Goal: Obtain resource: Download file/media

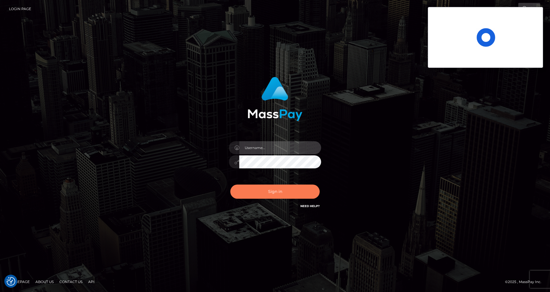
type input "cris.silversocial"
click at [284, 190] on button "Sign in" at bounding box center [275, 191] width 89 height 14
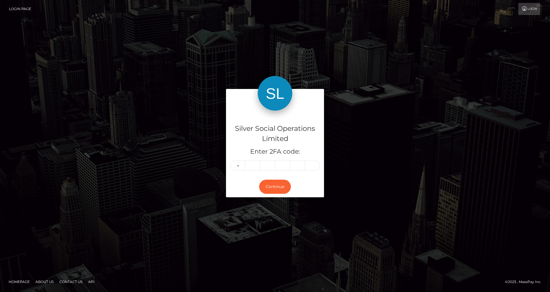
type input "9"
type input "2"
type input "0"
type input "4"
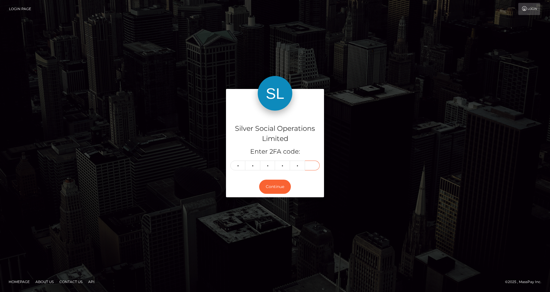
type input "5"
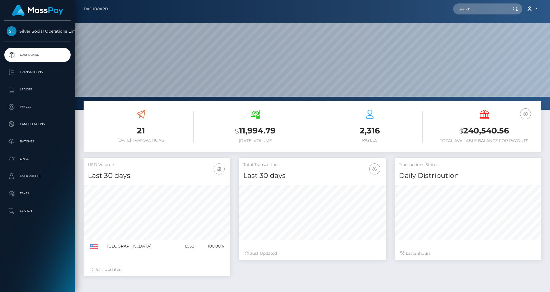
scroll to position [102, 147]
click at [36, 93] on p "Ledger" at bounding box center [38, 89] width 62 height 9
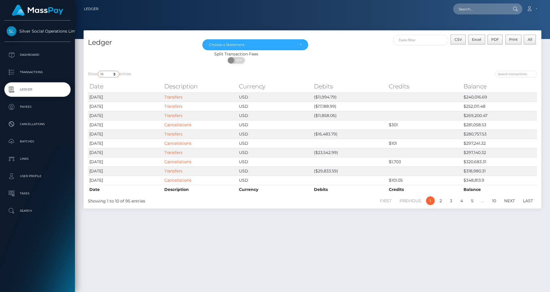
click at [116, 75] on select "10 25 50 100 250" at bounding box center [109, 74] width 22 height 7
select select "50"
click at [98, 71] on select "10 25 50 100 250" at bounding box center [109, 74] width 22 height 7
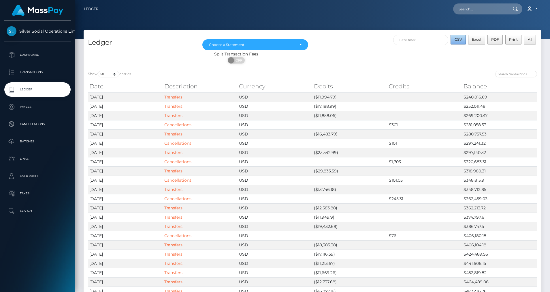
click at [461, 40] on span "CSV" at bounding box center [459, 39] width 8 height 4
click at [277, 41] on div "Choose a Statement" at bounding box center [256, 44] width 106 height 11
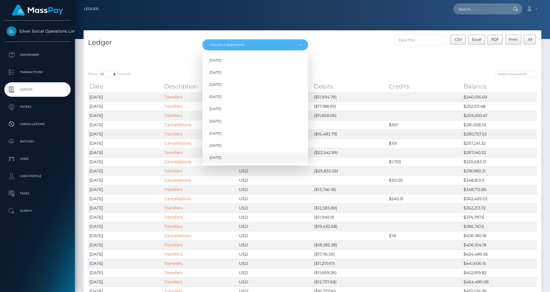
click at [222, 155] on span "[DATE]" at bounding box center [215, 157] width 12 height 5
select select "[DATE]"
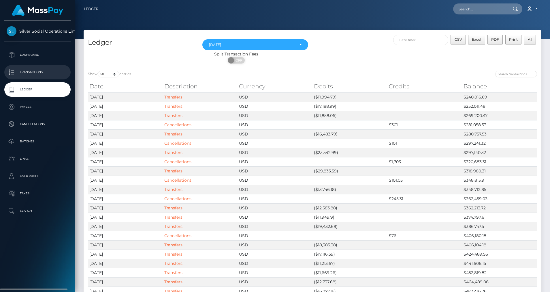
click at [32, 68] on p "Transactions" at bounding box center [38, 72] width 62 height 9
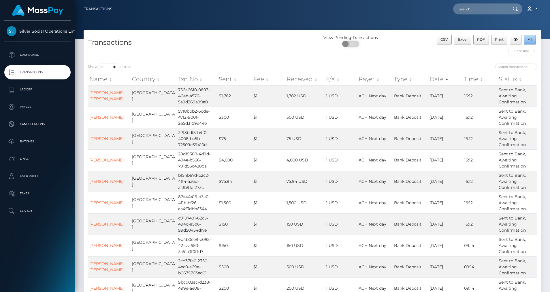
click at [529, 44] on button "All" at bounding box center [530, 40] width 12 height 10
